Goal: Browse casually

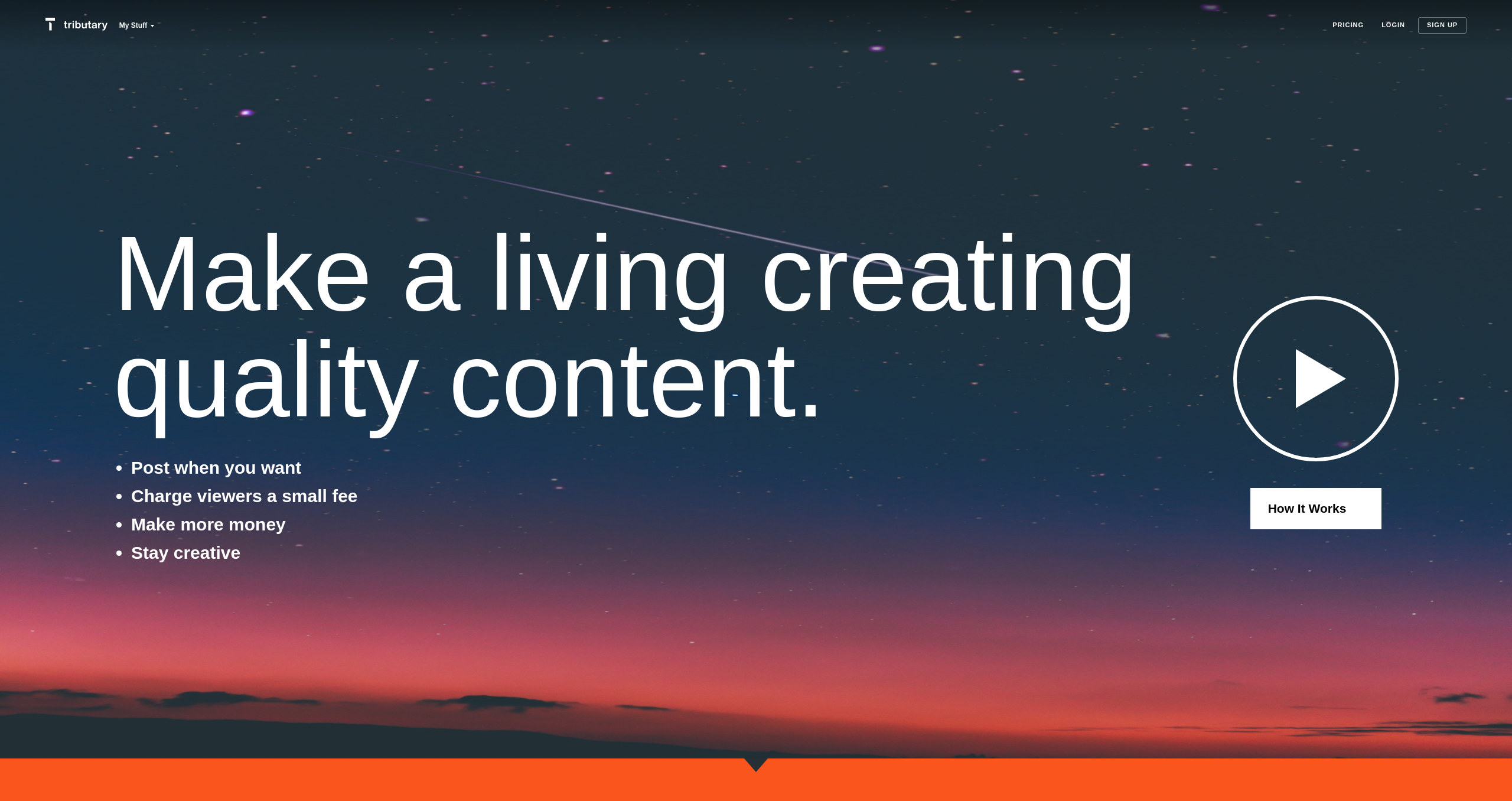
click at [1355, 26] on link "Pricing" at bounding box center [1348, 25] width 31 height 9
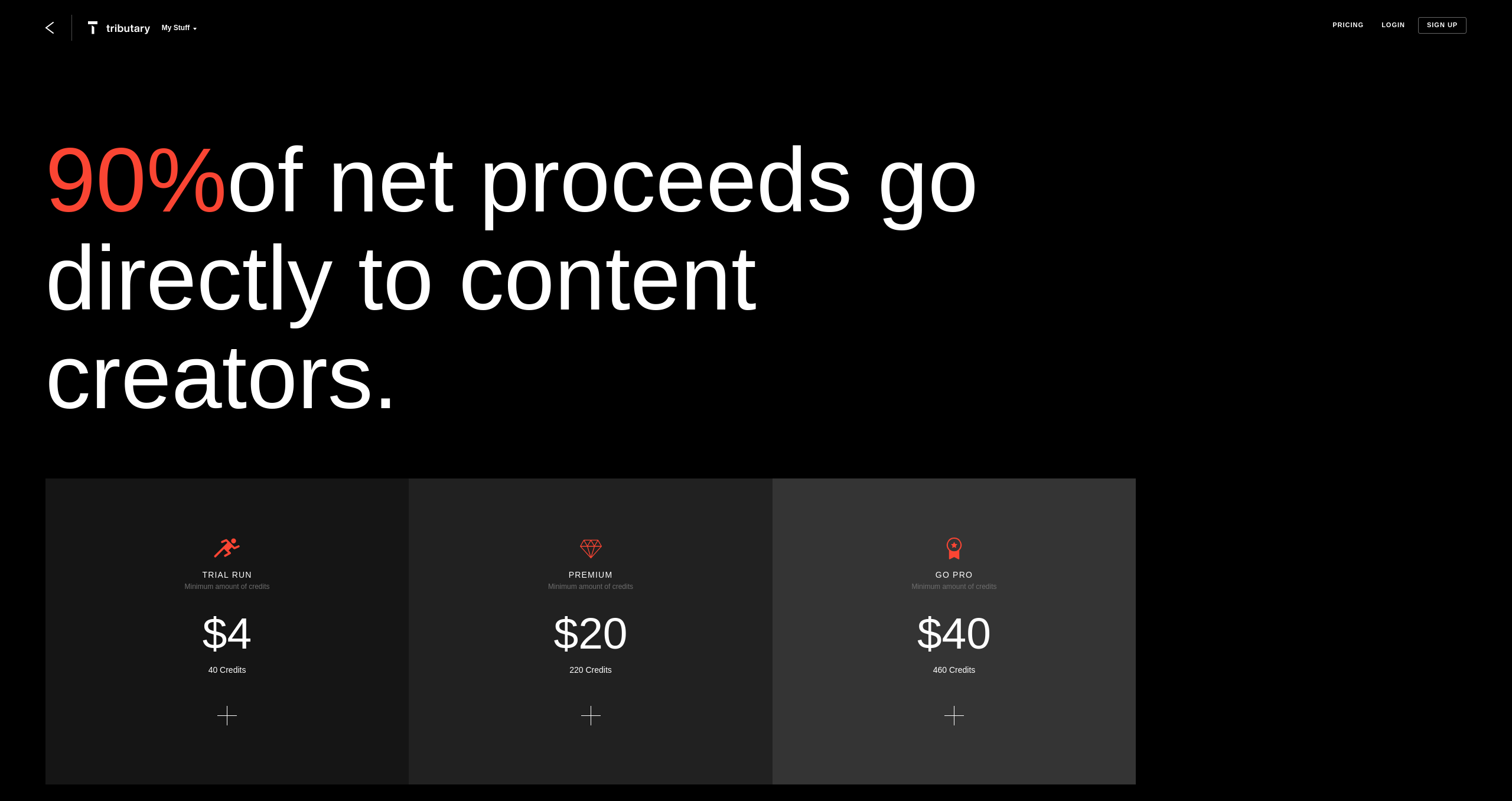
click at [170, 28] on p "My Stuff" at bounding box center [175, 27] width 28 height 10
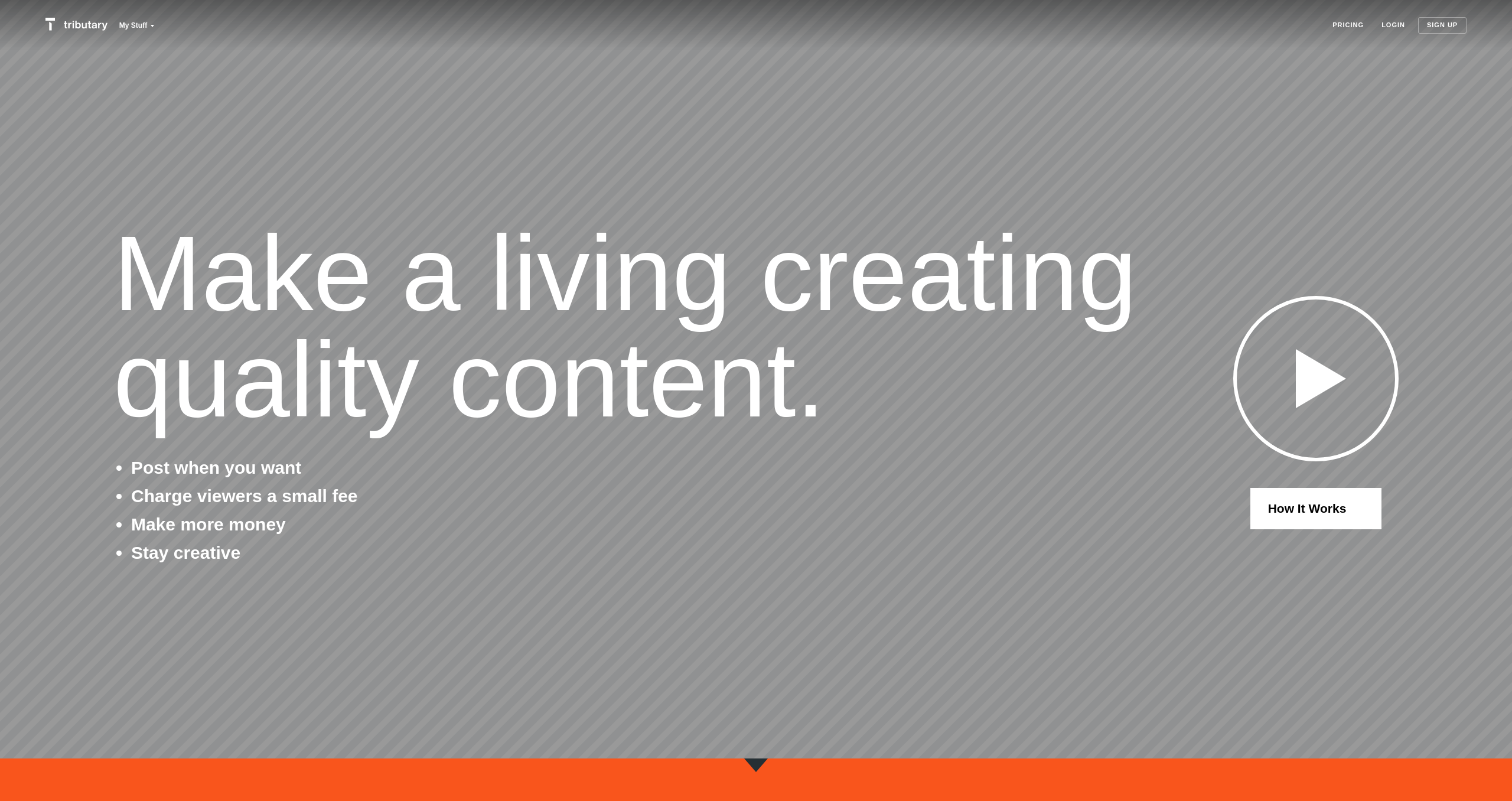
click at [1318, 384] on div at bounding box center [1321, 379] width 50 height 59
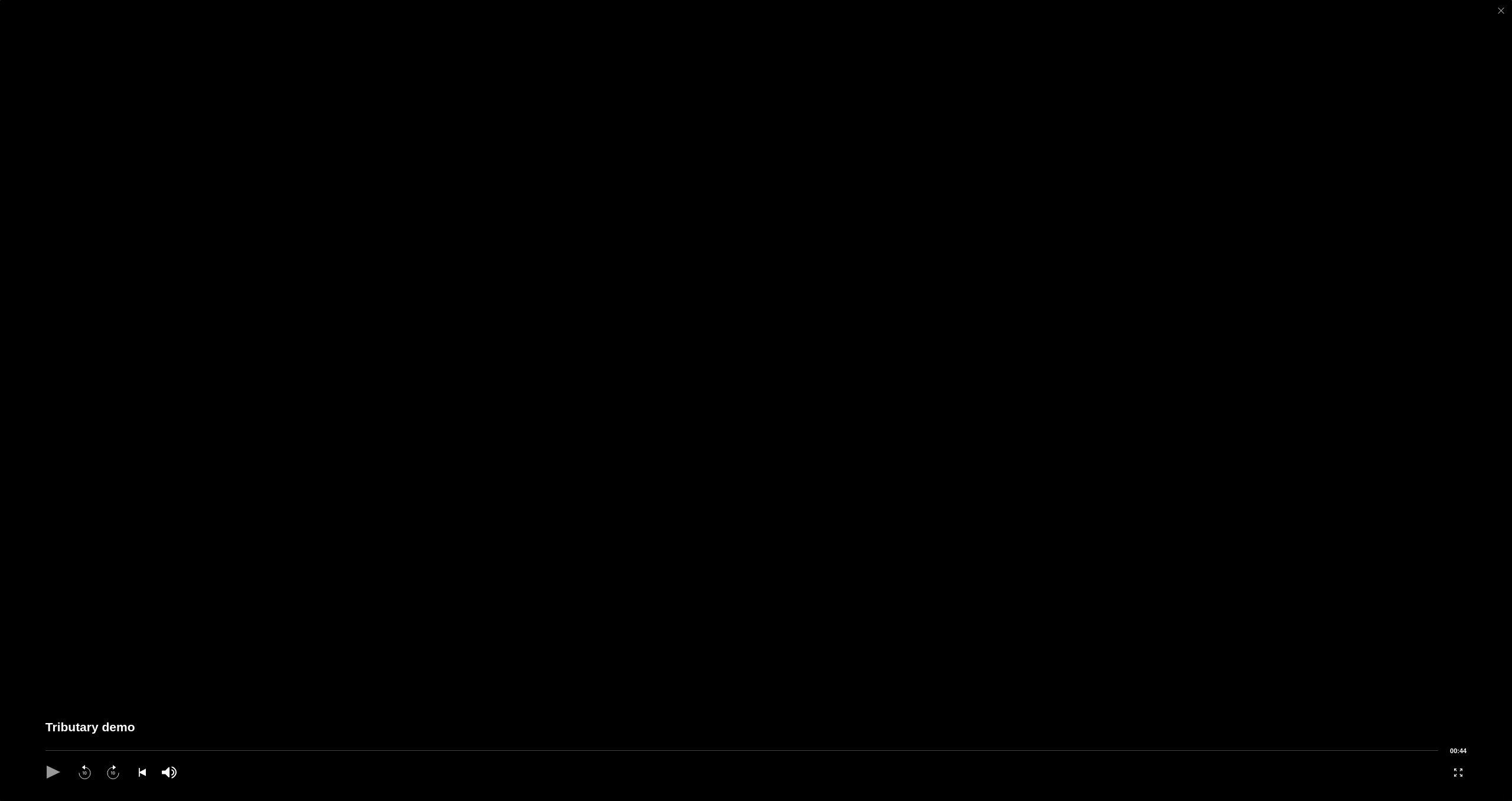
click at [61, 770] on button "button" at bounding box center [56, 772] width 20 height 20
click at [54, 770] on button "button" at bounding box center [56, 772] width 20 height 20
click at [51, 771] on button "button" at bounding box center [56, 772] width 20 height 20
